Goal: Information Seeking & Learning: Check status

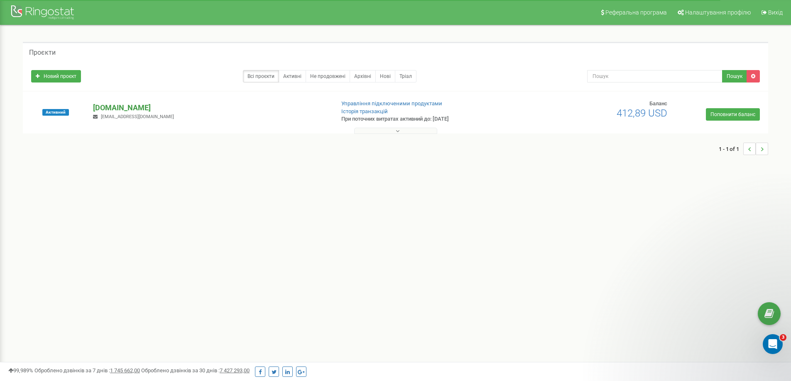
click at [122, 108] on p "[DOMAIN_NAME]" at bounding box center [210, 107] width 234 height 11
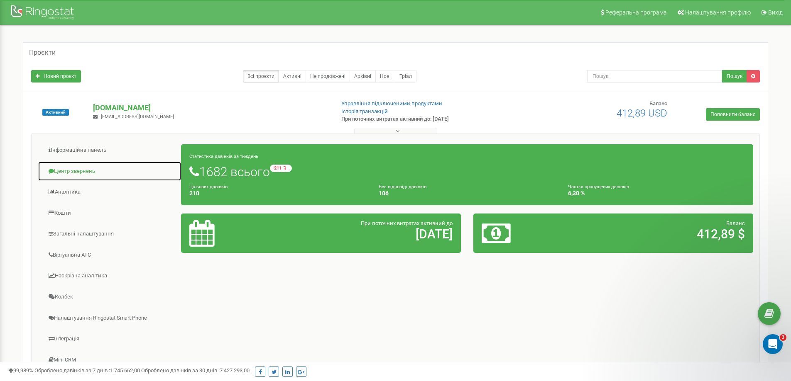
click at [66, 173] on link "Центр звернень" at bounding box center [110, 171] width 144 height 20
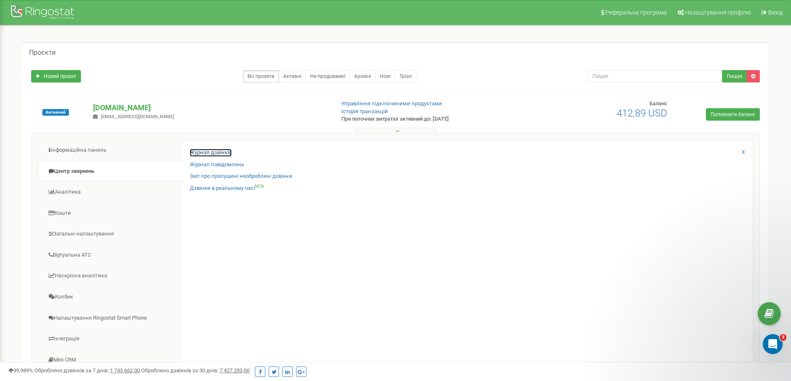
click at [201, 153] on link "Журнал дзвінків" at bounding box center [211, 153] width 42 height 8
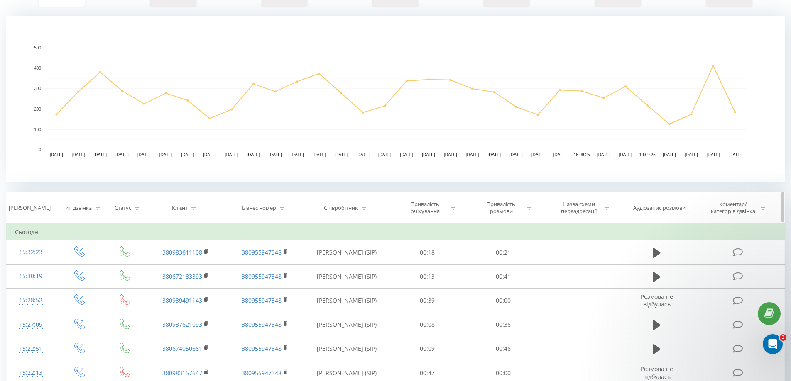
click at [195, 207] on icon at bounding box center [193, 208] width 7 height 4
click at [185, 265] on input "text" at bounding box center [185, 267] width 73 height 15
paste input "380974290691"
type input "380974290691"
click at [200, 281] on span "OK" at bounding box center [203, 283] width 23 height 13
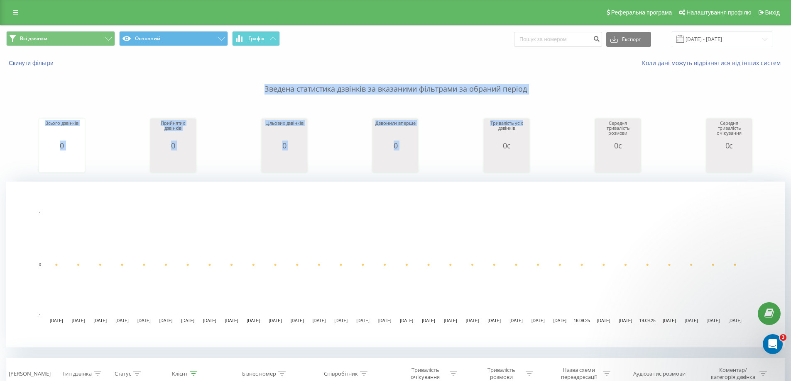
drag, startPoint x: 264, startPoint y: 91, endPoint x: 531, endPoint y: 102, distance: 267.1
click at [531, 102] on div "Зведена статистика дзвінків за вказаними фільтрами за обраний період Всього дзв…" at bounding box center [395, 207] width 778 height 281
click at [530, 90] on p "Зведена статистика дзвінків за вказаними фільтрами за обраний період" at bounding box center [395, 80] width 778 height 27
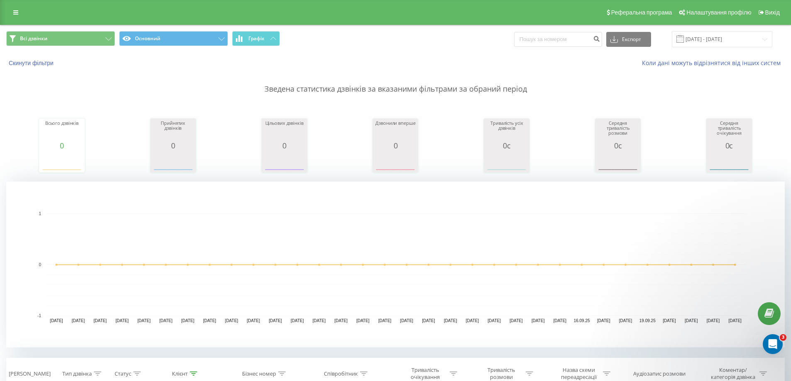
drag, startPoint x: 711, startPoint y: 84, endPoint x: 485, endPoint y: 214, distance: 260.2
click at [708, 85] on p "Зведена статистика дзвінків за вказаними фільтрами за обраний період" at bounding box center [395, 80] width 778 height 27
click at [572, 79] on p "Зведена статистика дзвінків за вказаними фільтрами за обраний період" at bounding box center [395, 80] width 778 height 27
drag, startPoint x: 570, startPoint y: 73, endPoint x: 447, endPoint y: 41, distance: 126.9
click at [570, 73] on p "Зведена статистика дзвінків за вказаними фільтрами за обраний період" at bounding box center [395, 80] width 778 height 27
